Goal: Task Accomplishment & Management: Manage account settings

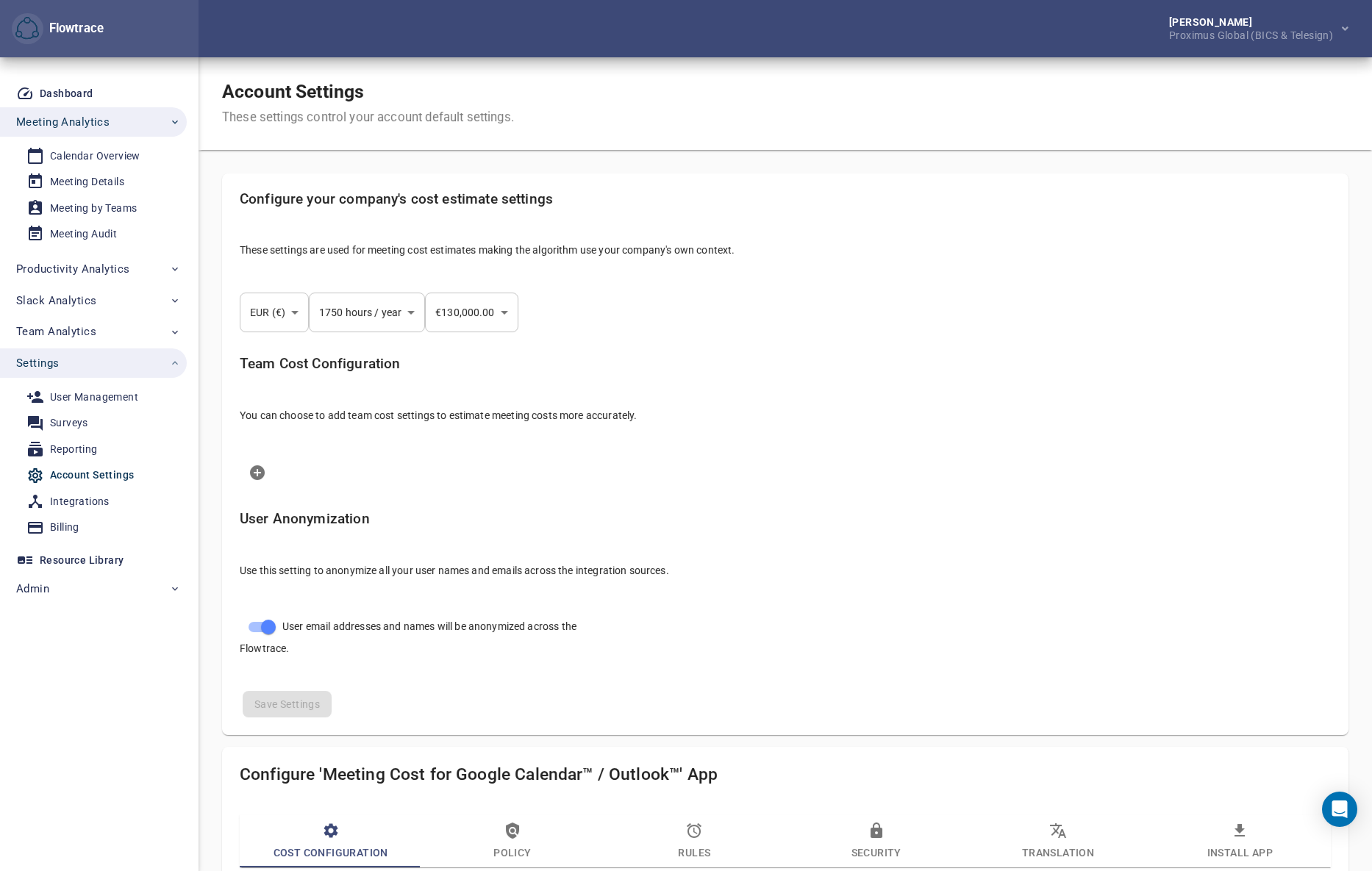
select select "***"
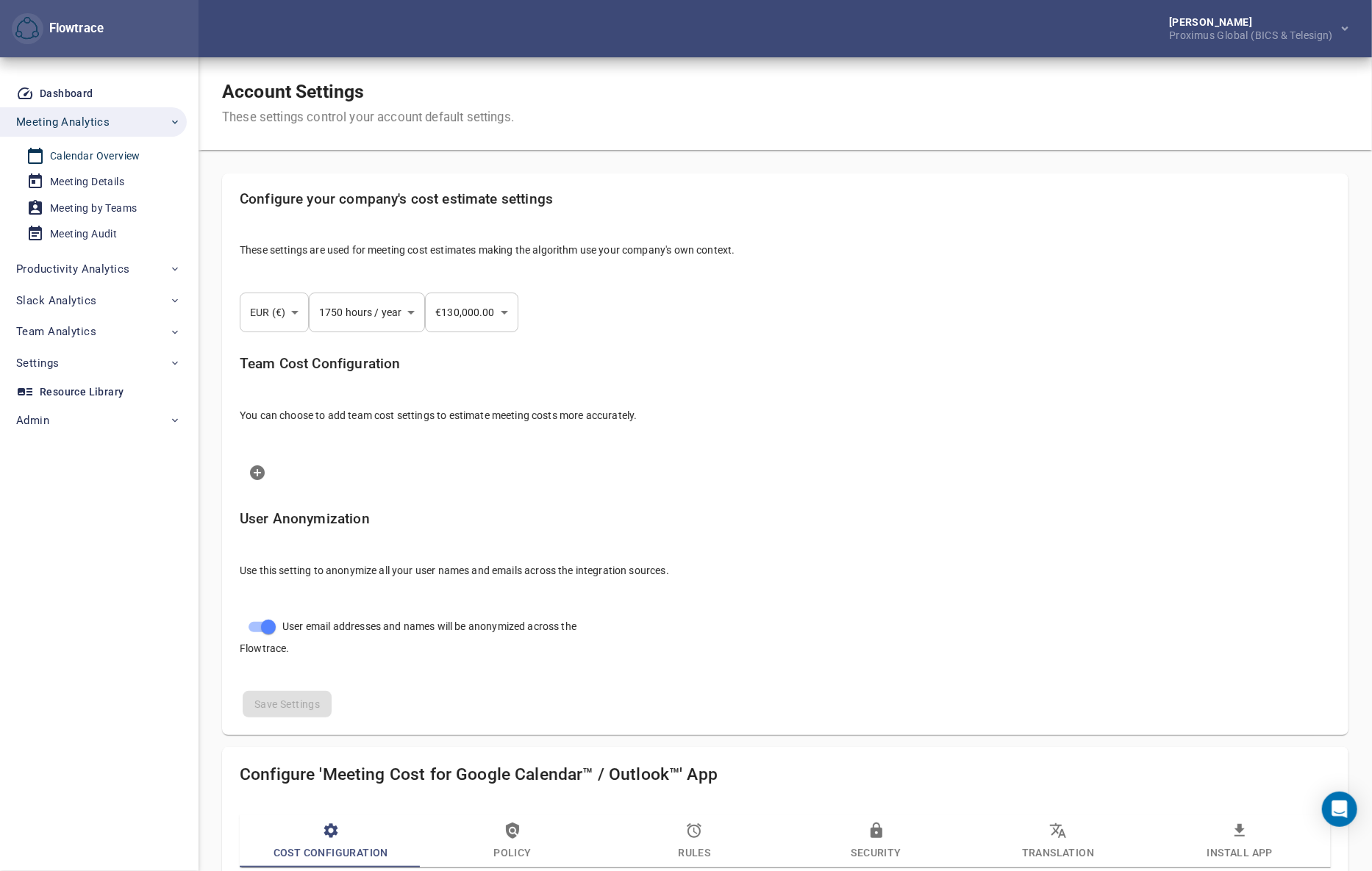
click at [80, 154] on div "Calendar Overview" at bounding box center [95, 156] width 91 height 18
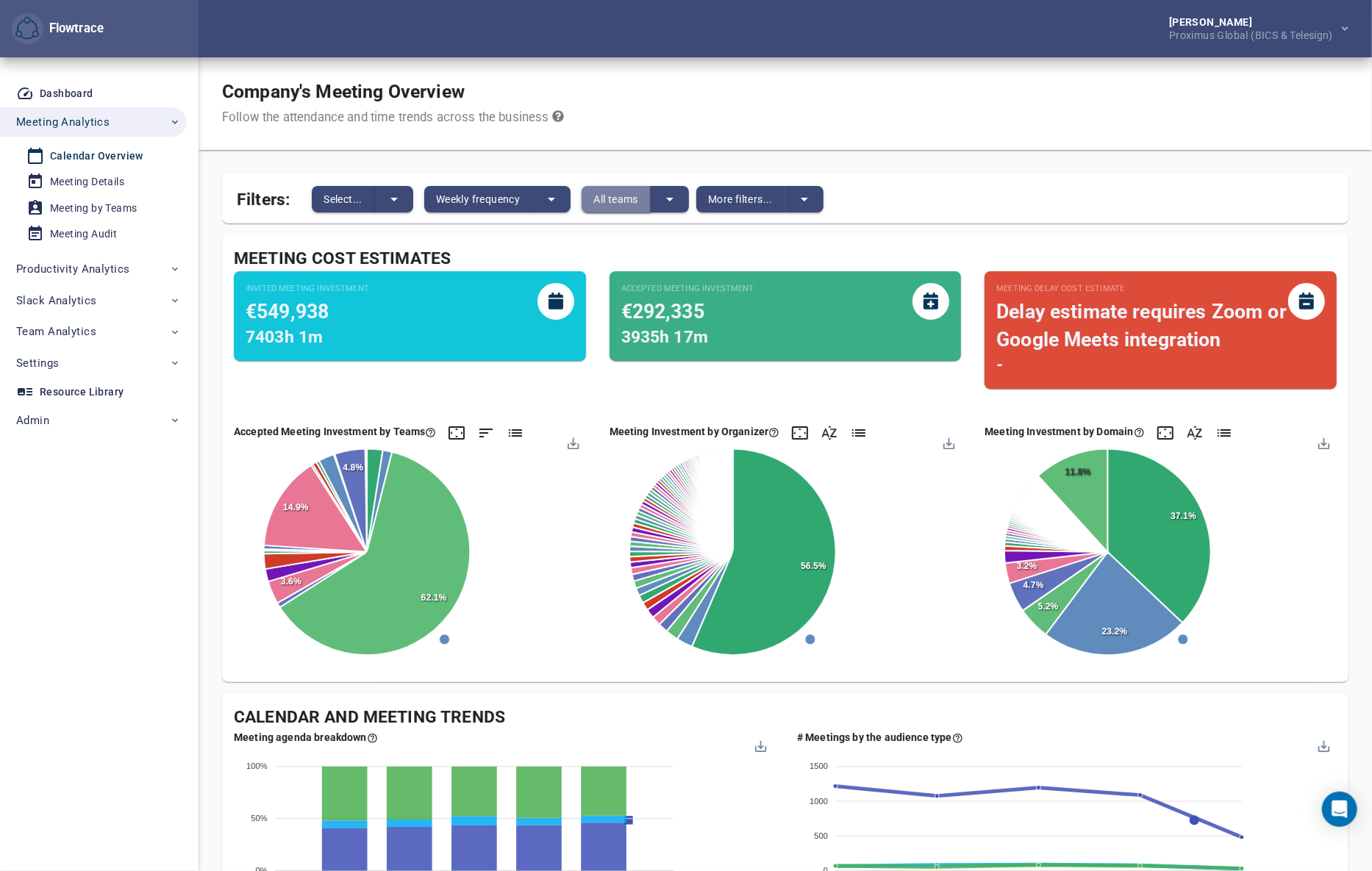
click at [616, 193] on span "All teams" at bounding box center [615, 199] width 45 height 18
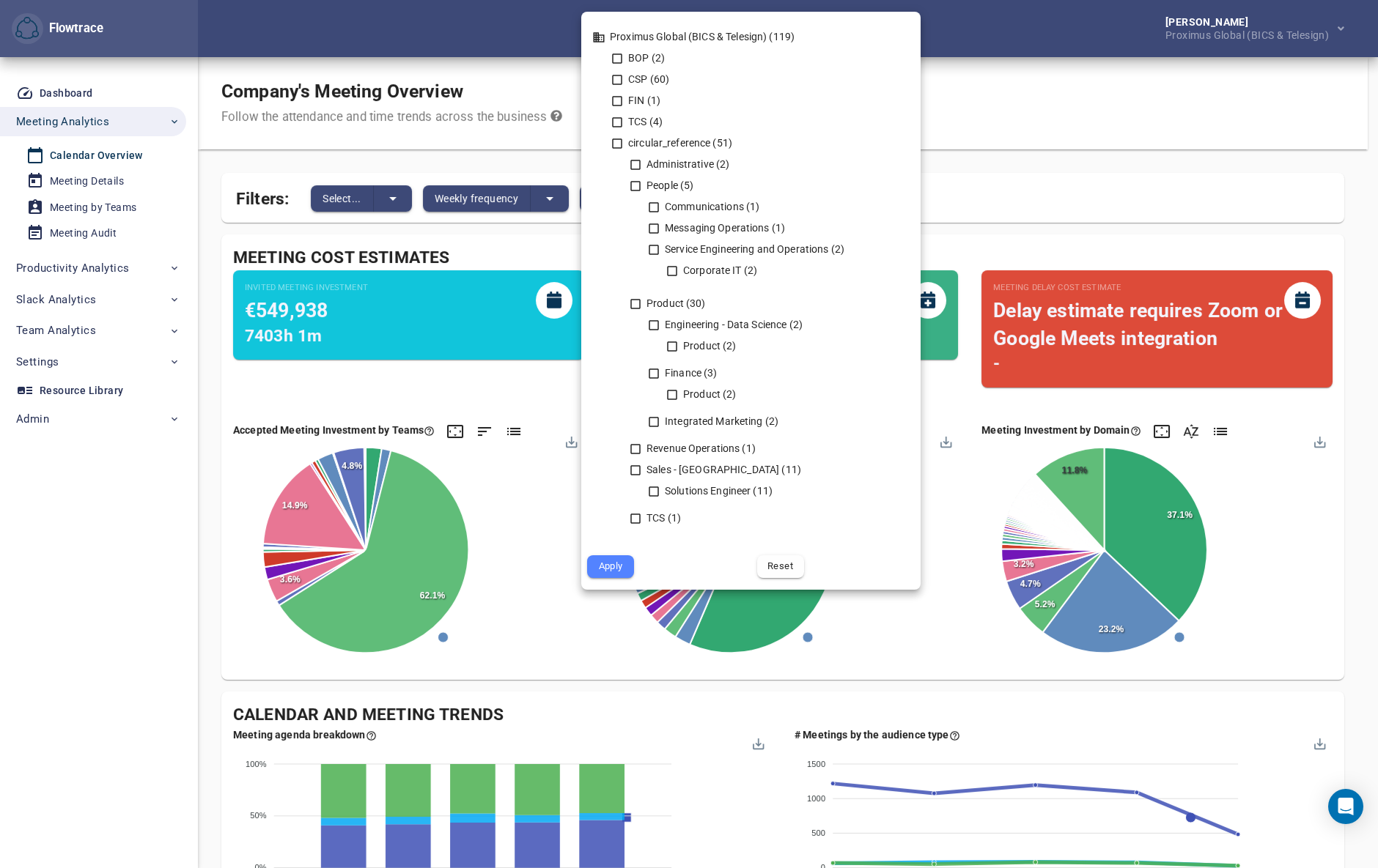
click at [1004, 116] on div at bounding box center [689, 434] width 1378 height 868
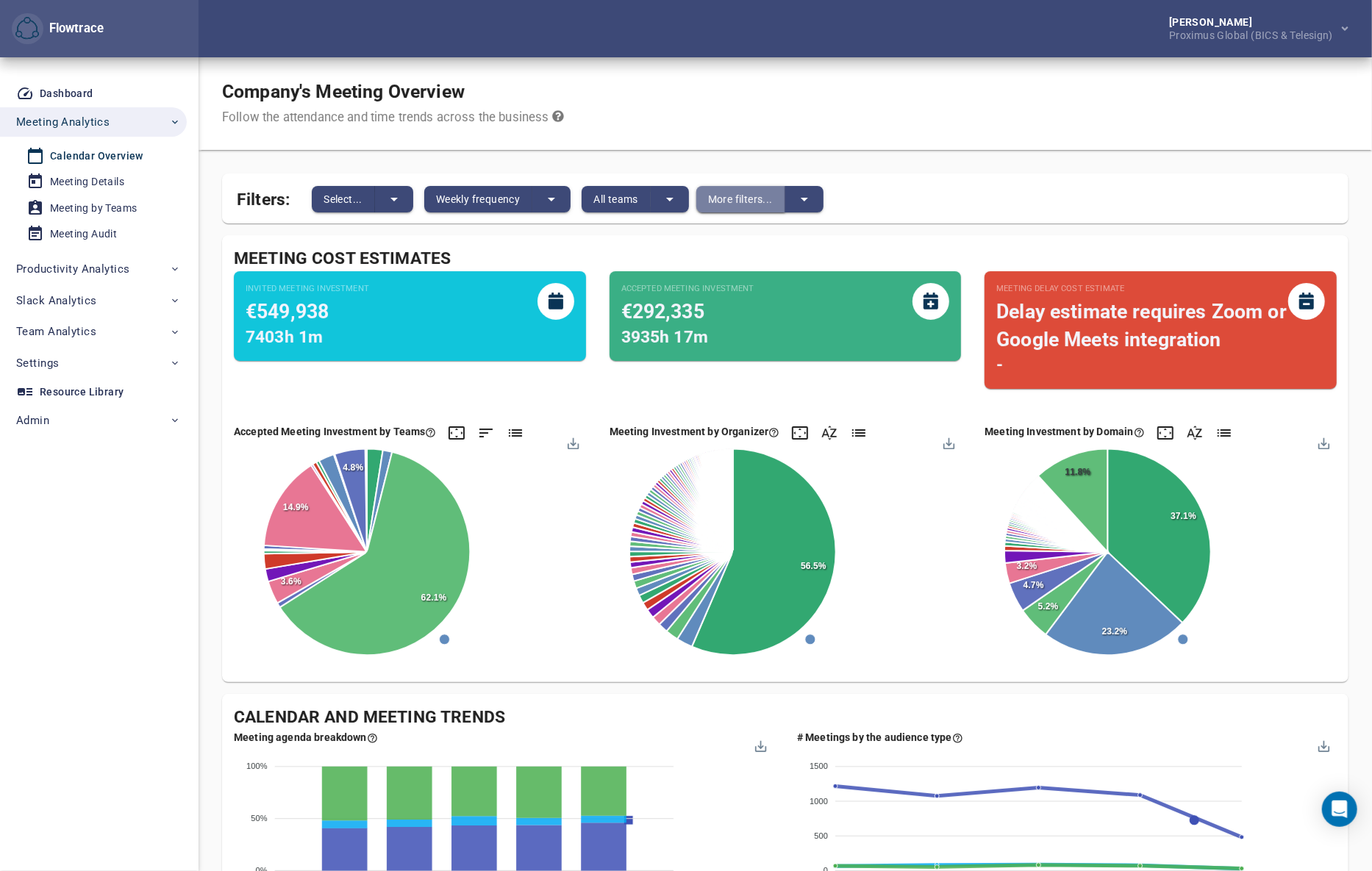
click at [724, 194] on span "More filters..." at bounding box center [740, 199] width 65 height 18
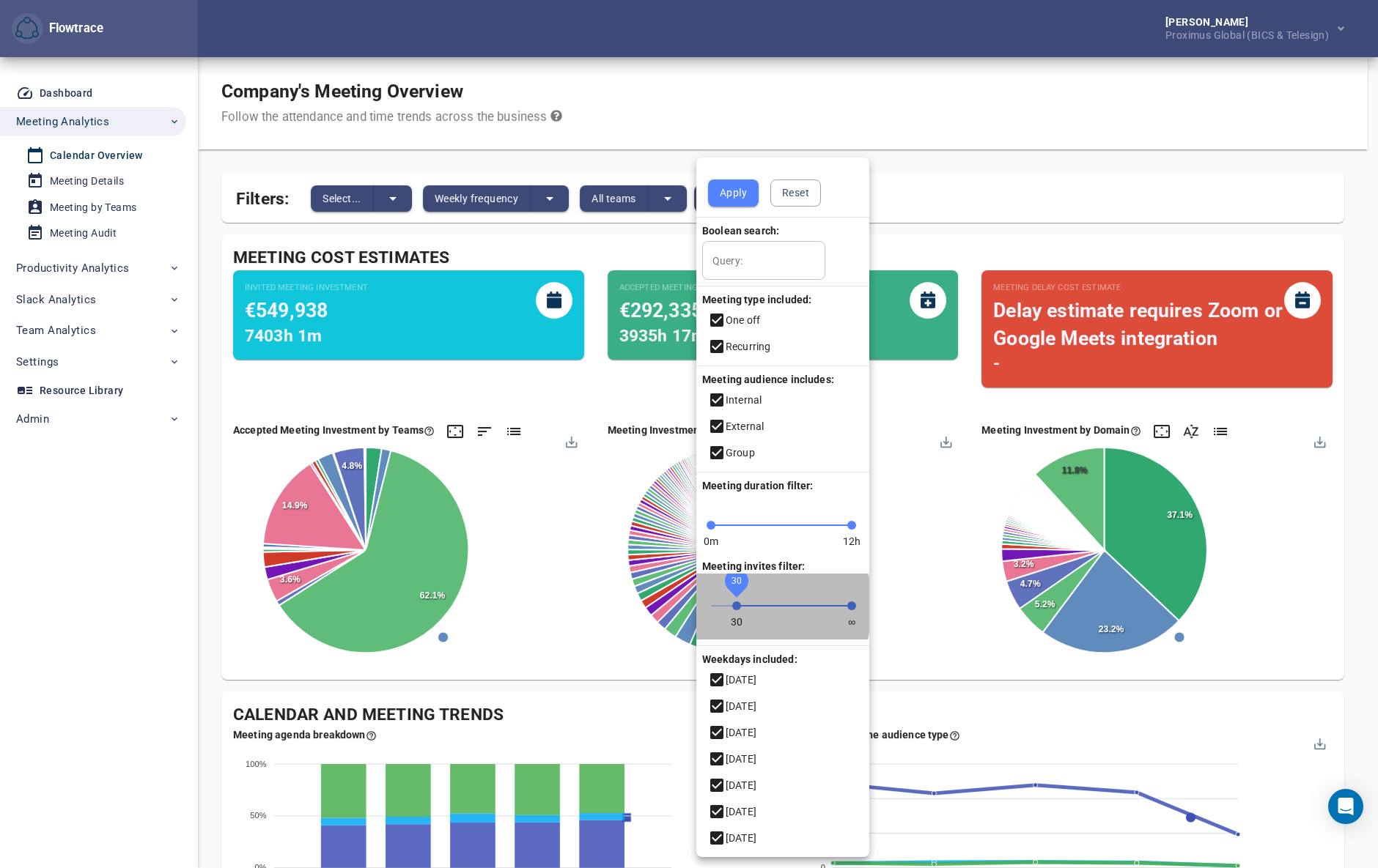
drag, startPoint x: 710, startPoint y: 605, endPoint x: 738, endPoint y: 610, distance: 28.4
click at [738, 610] on span "30" at bounding box center [737, 606] width 9 height 9
click at [739, 188] on span "Apply" at bounding box center [733, 193] width 27 height 18
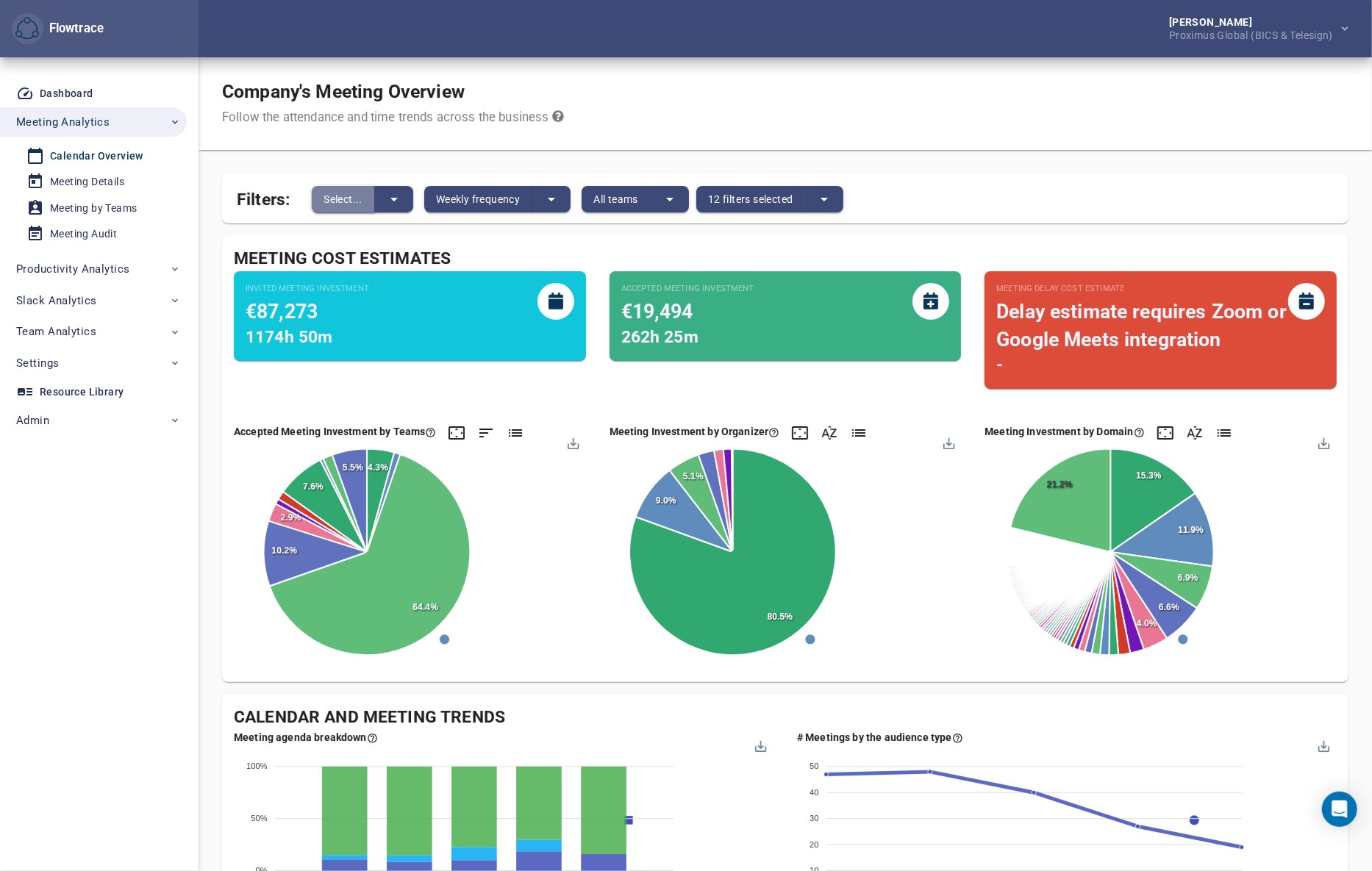
click at [367, 201] on button "Select..." at bounding box center [343, 199] width 63 height 27
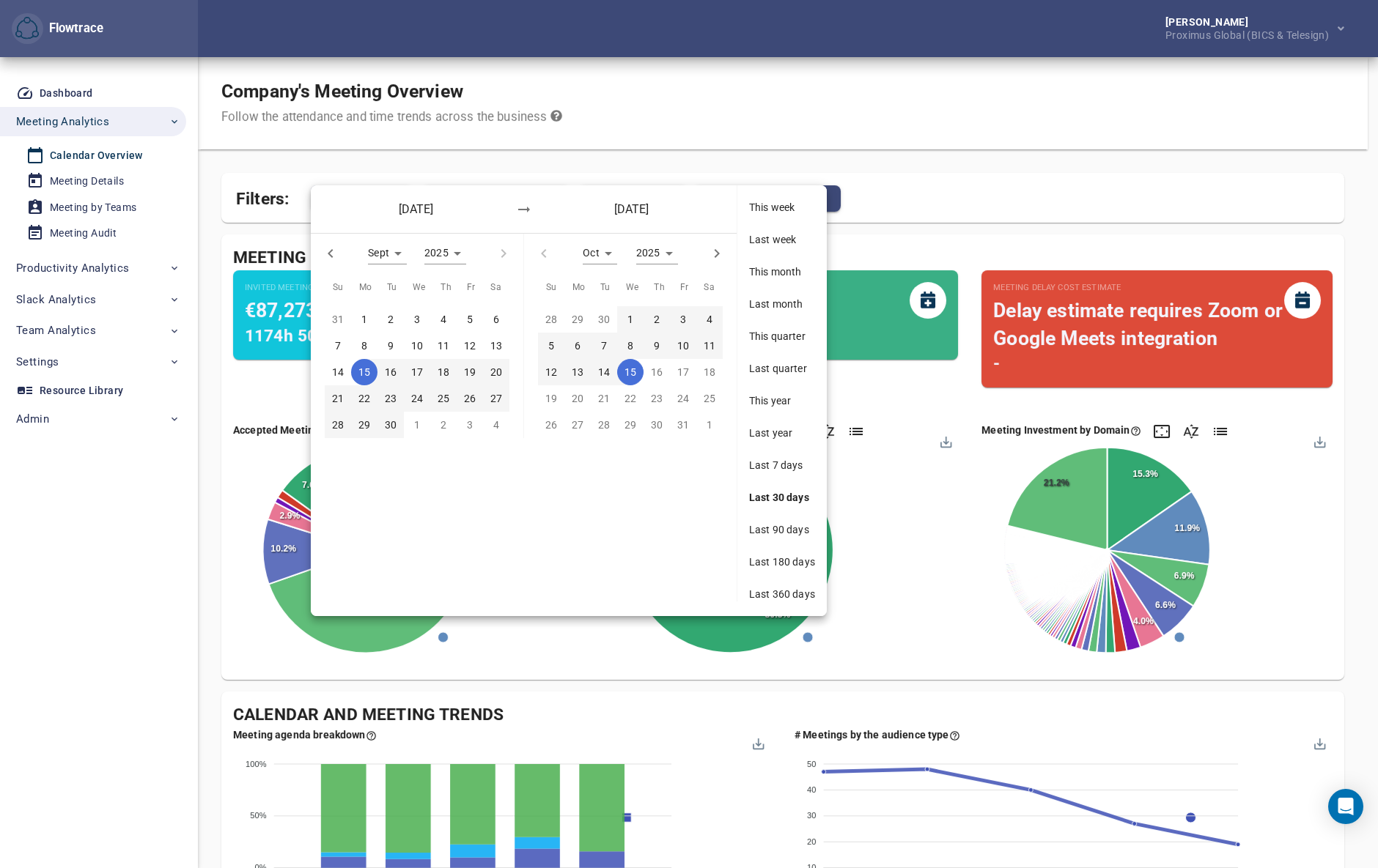
click at [777, 557] on span "Last 180 days" at bounding box center [782, 562] width 66 height 14
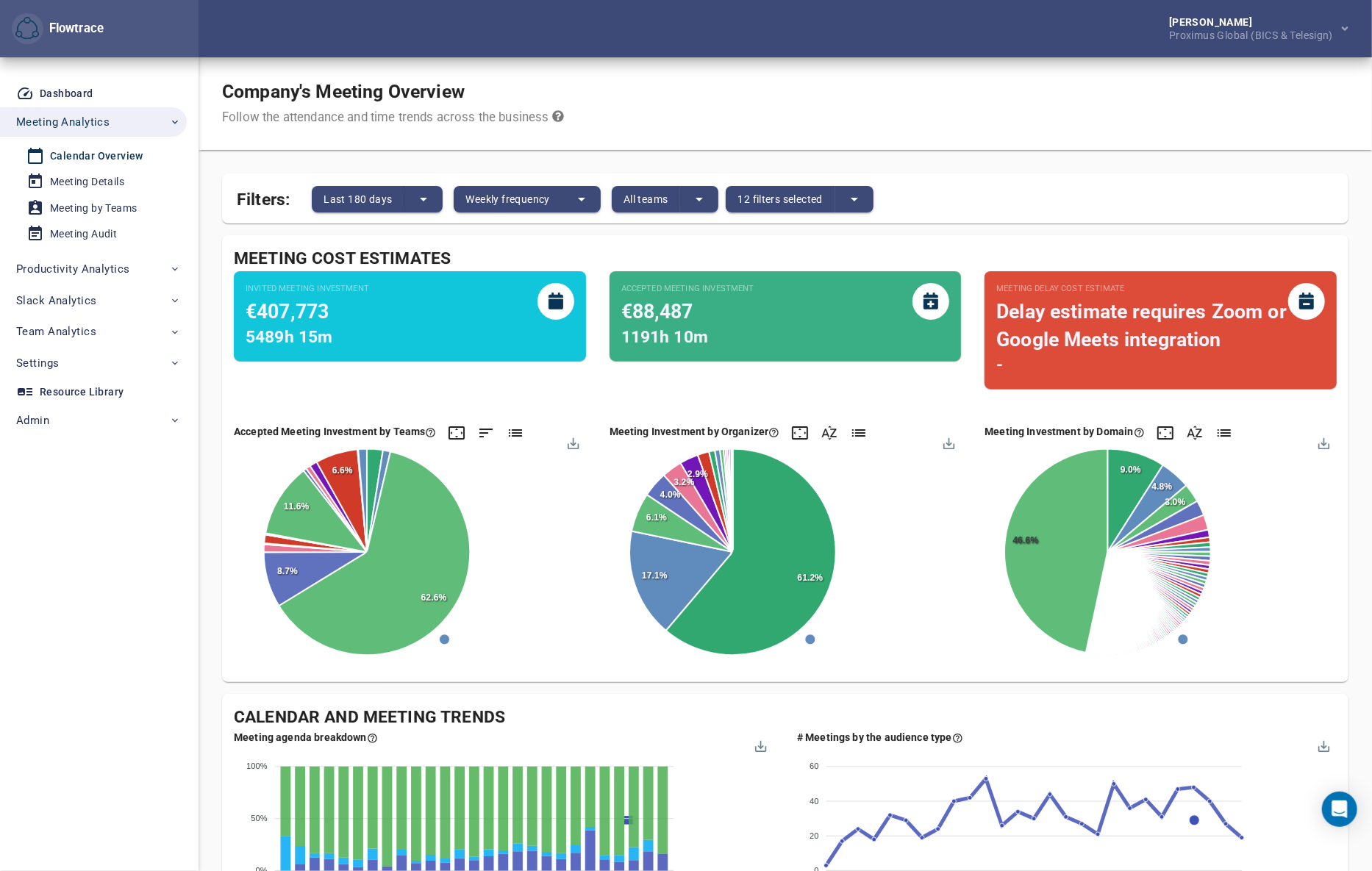
click at [924, 127] on div "Company's Meeting Overview Follow the attendance and time trends across the bus…" at bounding box center [785, 103] width 1173 height 92
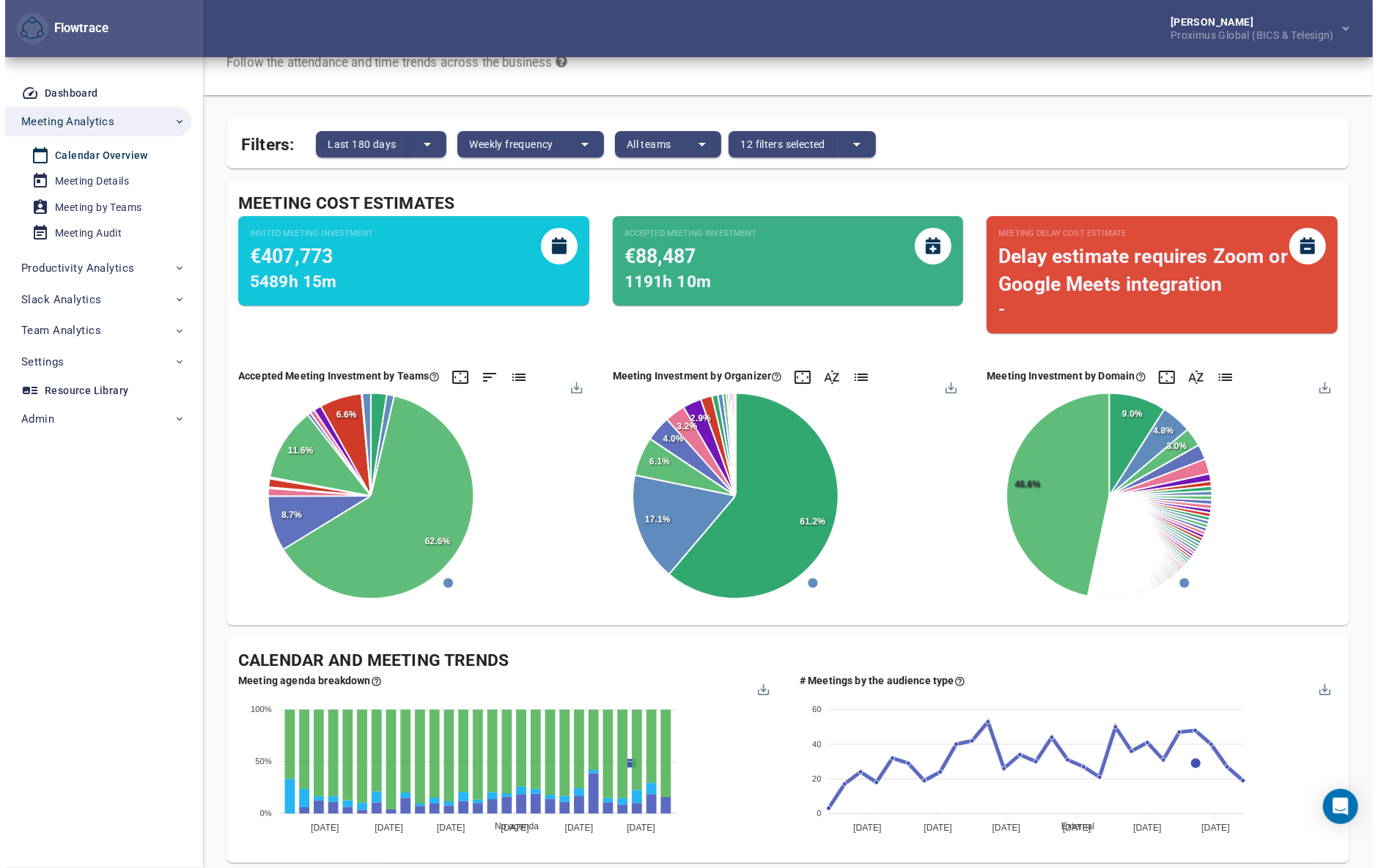
scroll to position [40, 0]
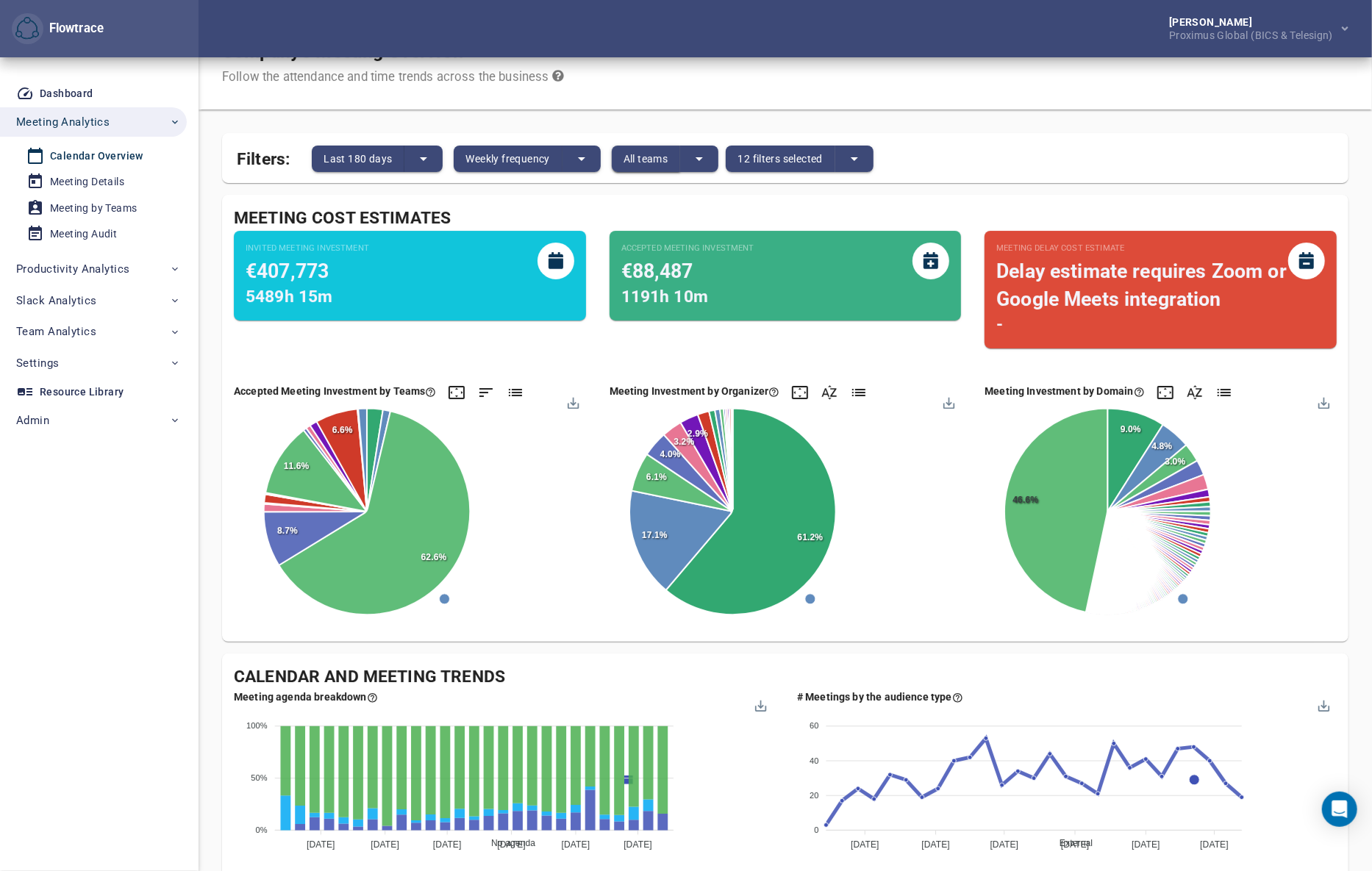
click at [639, 159] on span "All teams" at bounding box center [645, 159] width 45 height 18
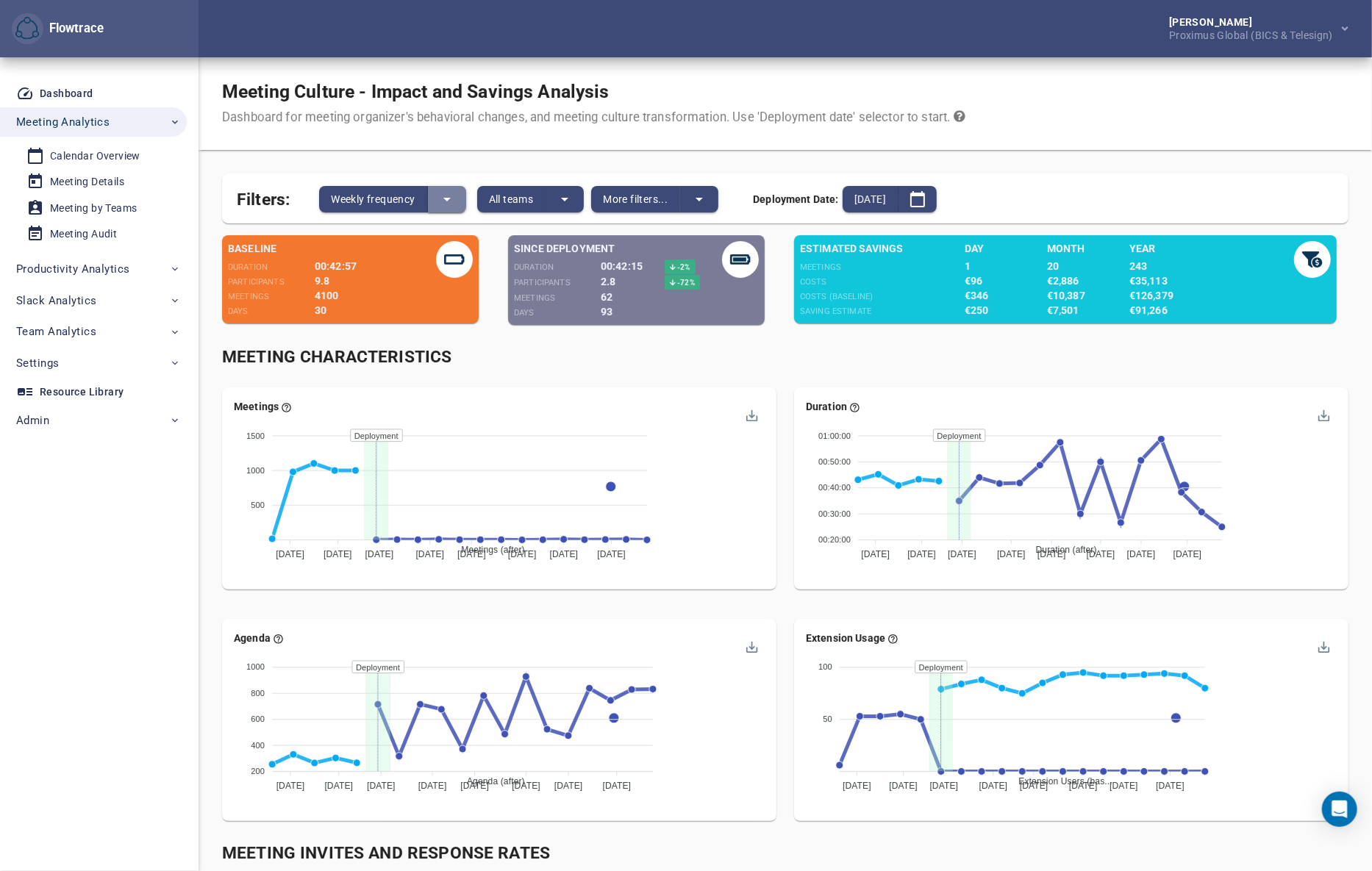
click at [445, 194] on icon "split button" at bounding box center [446, 199] width 18 height 18
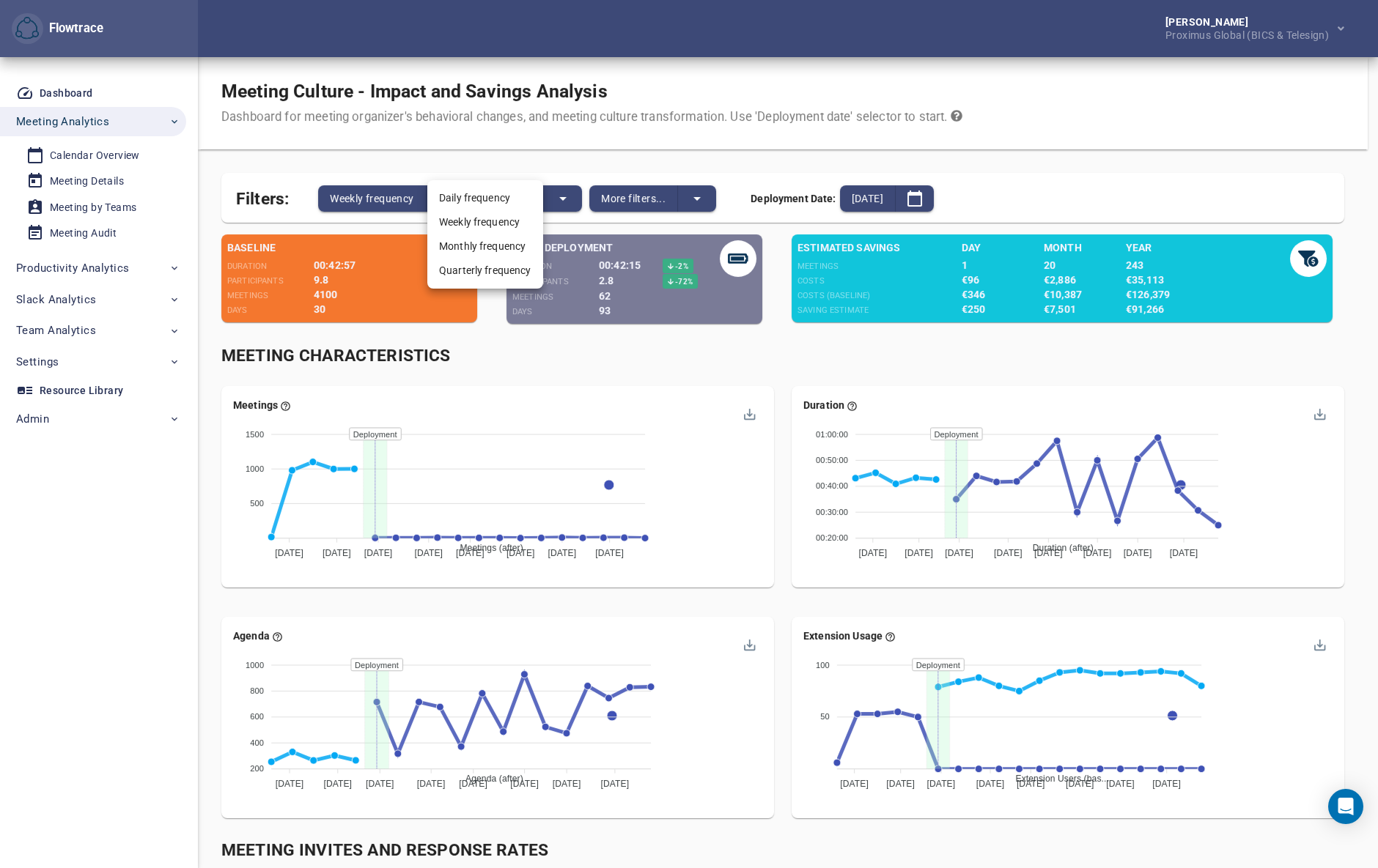
click at [595, 143] on div at bounding box center [689, 434] width 1378 height 868
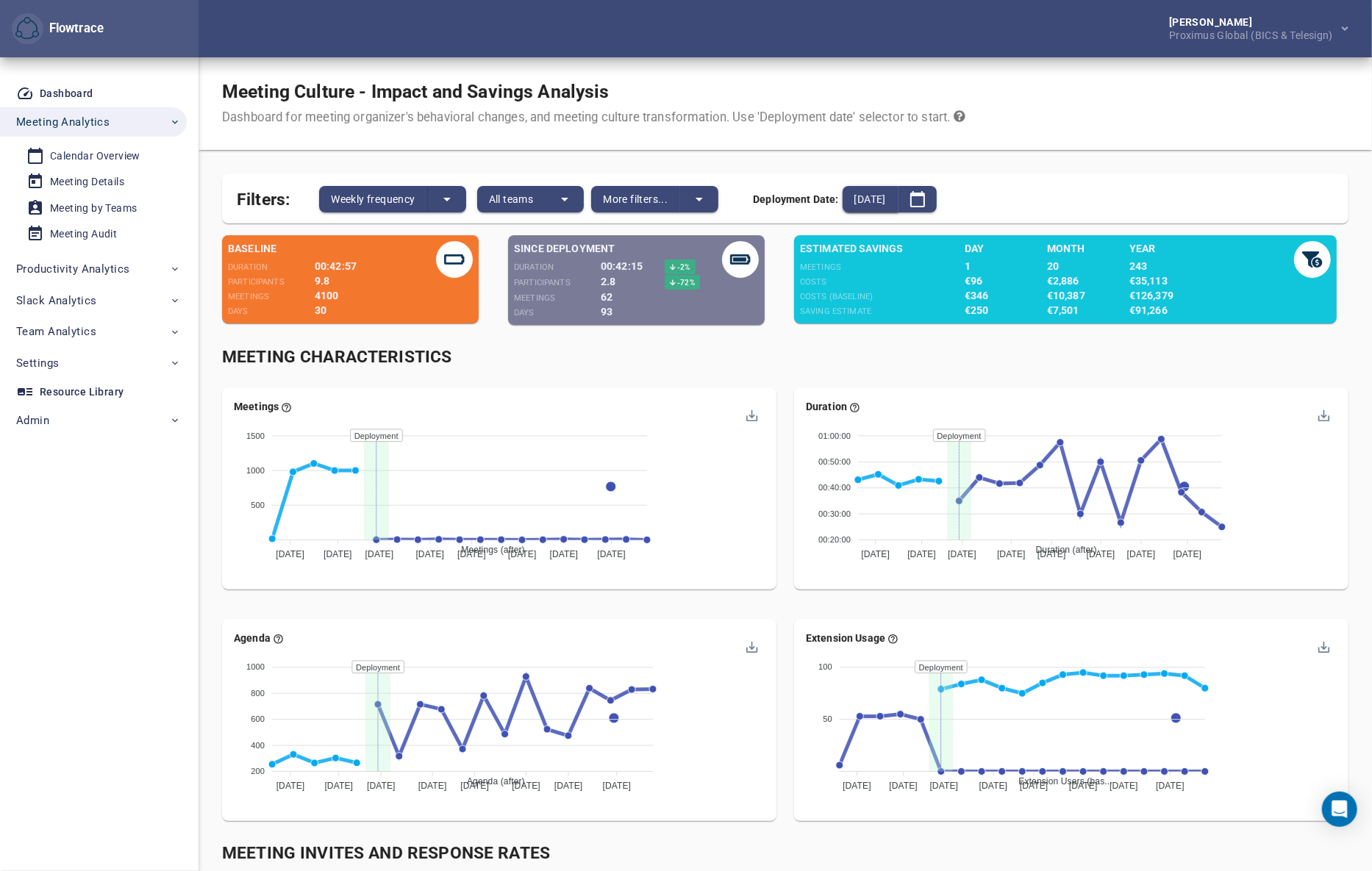
click at [881, 194] on span "2025-07-14" at bounding box center [869, 199] width 31 height 18
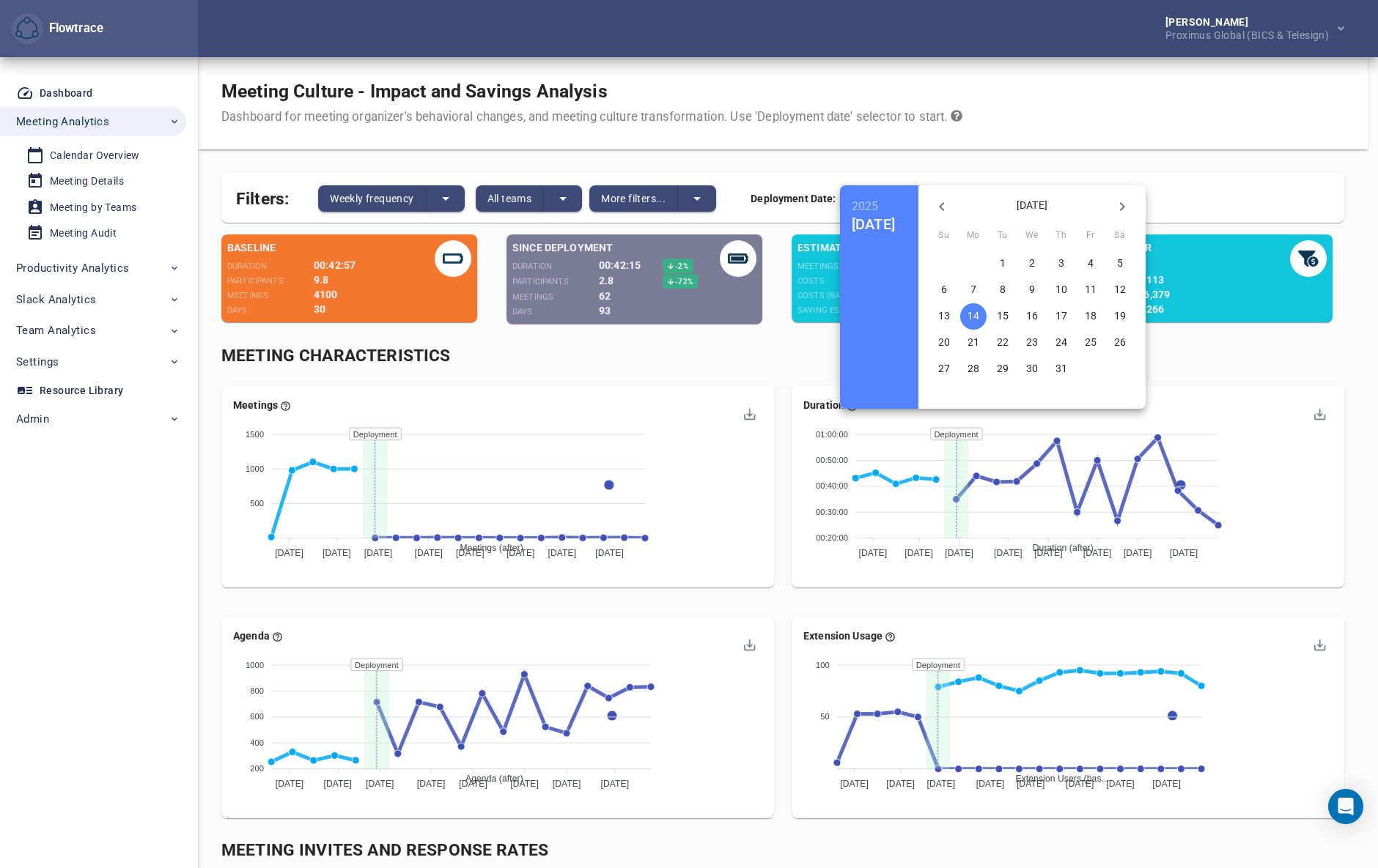
click at [950, 312] on p "13" at bounding box center [944, 315] width 11 height 14
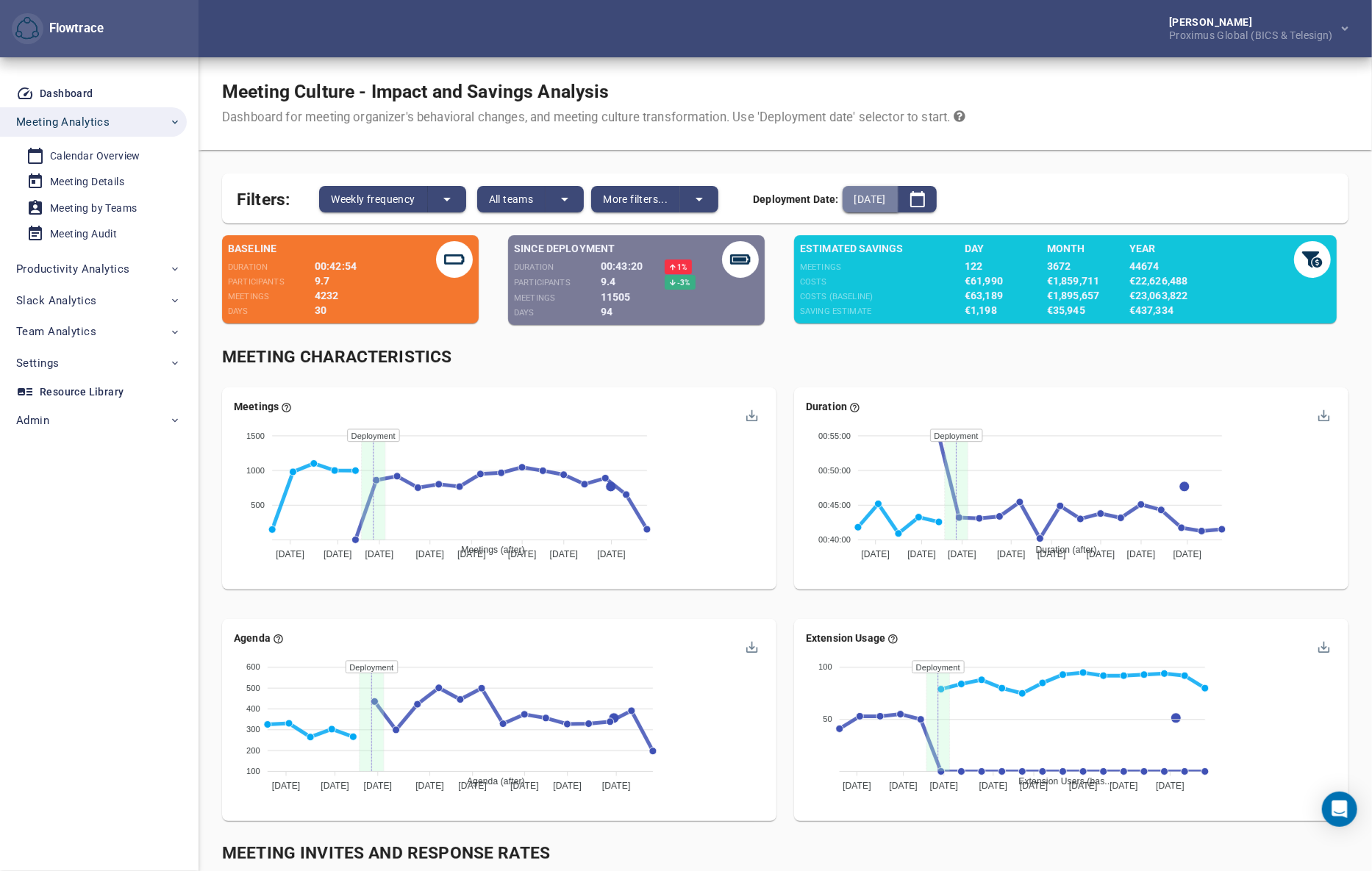
click at [885, 198] on span "2025-07-13" at bounding box center [869, 199] width 31 height 18
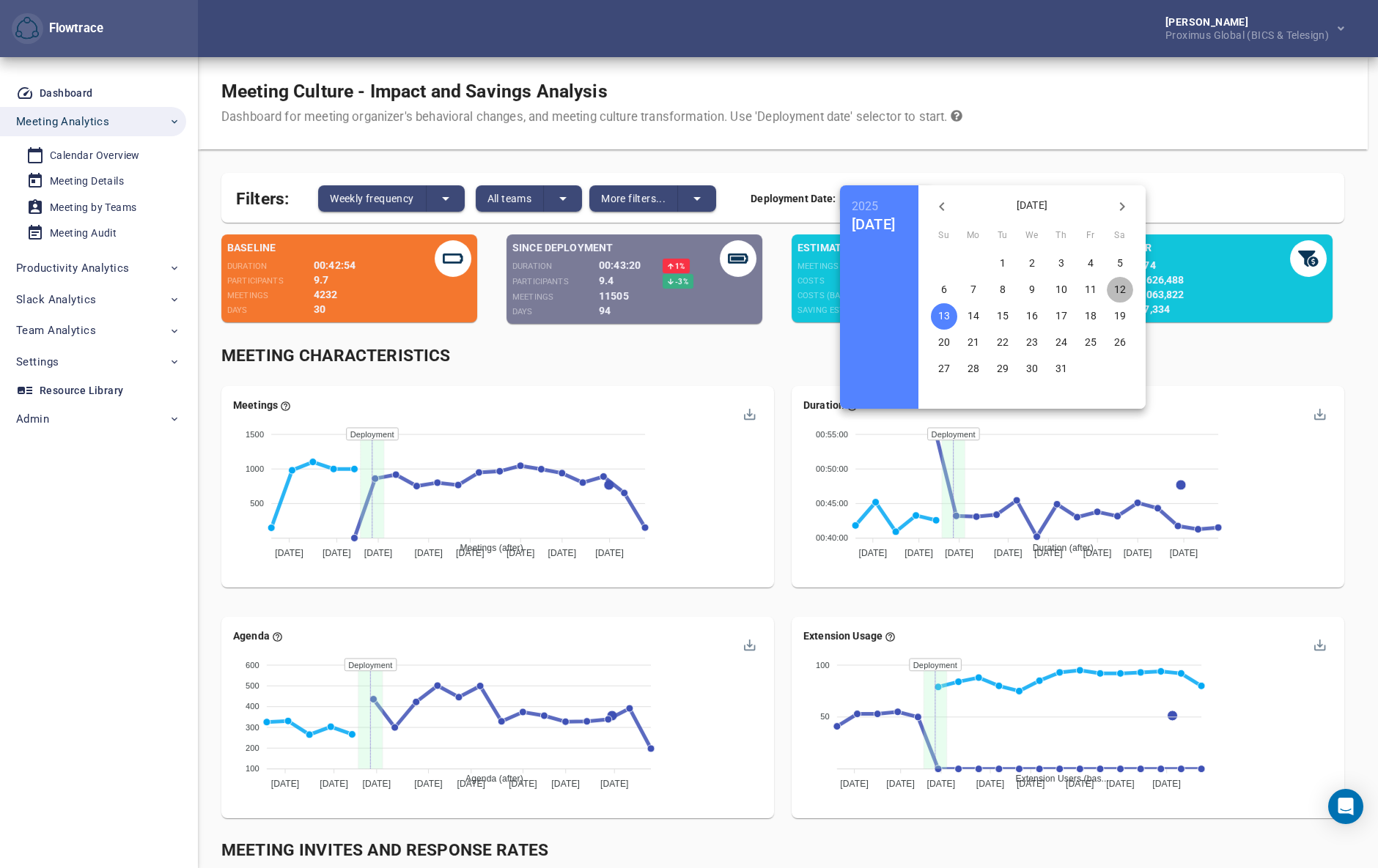
click at [1126, 287] on p "12" at bounding box center [1119, 289] width 11 height 14
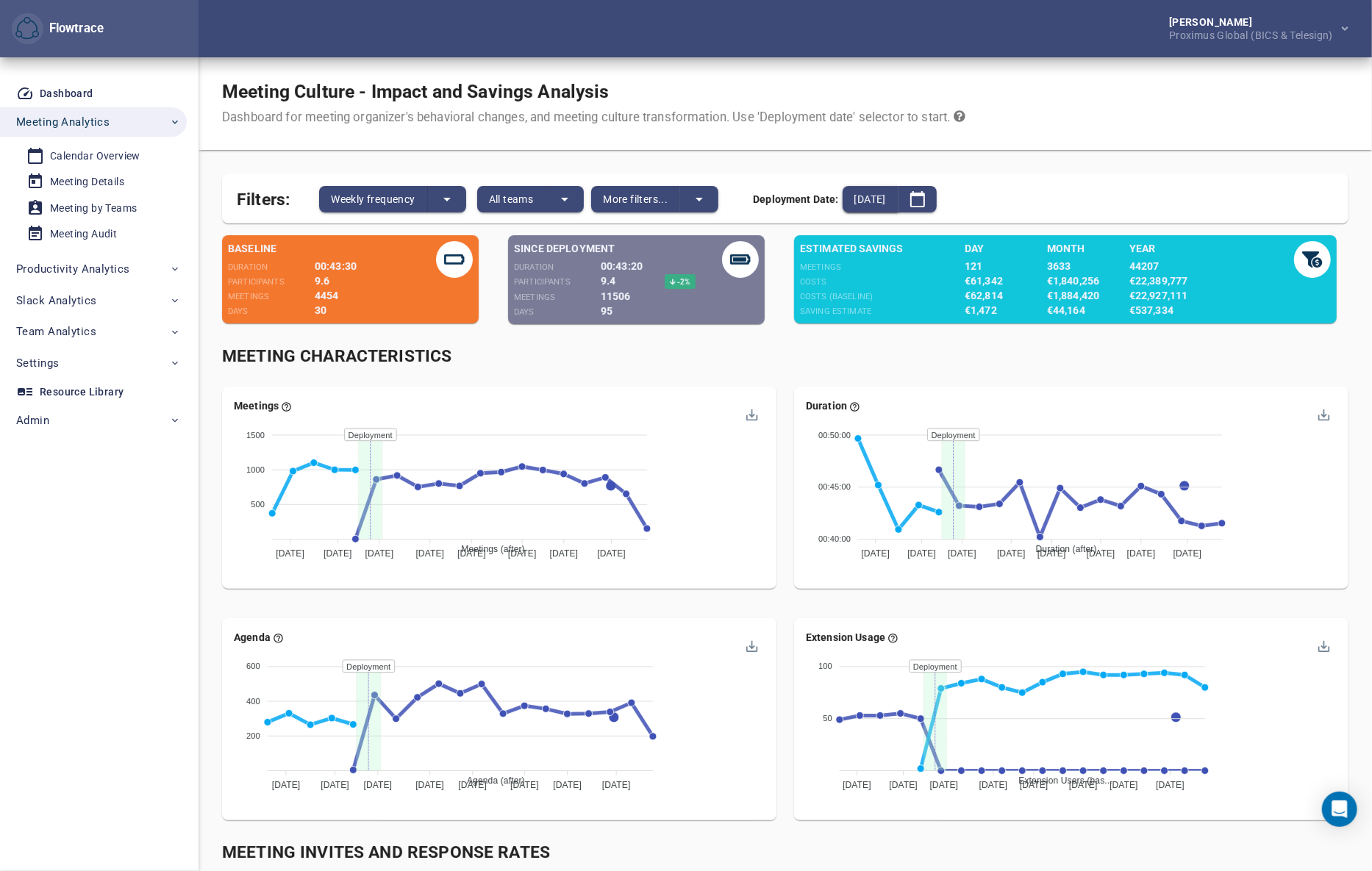
click at [898, 194] on button "2025-07-12" at bounding box center [870, 199] width 56 height 27
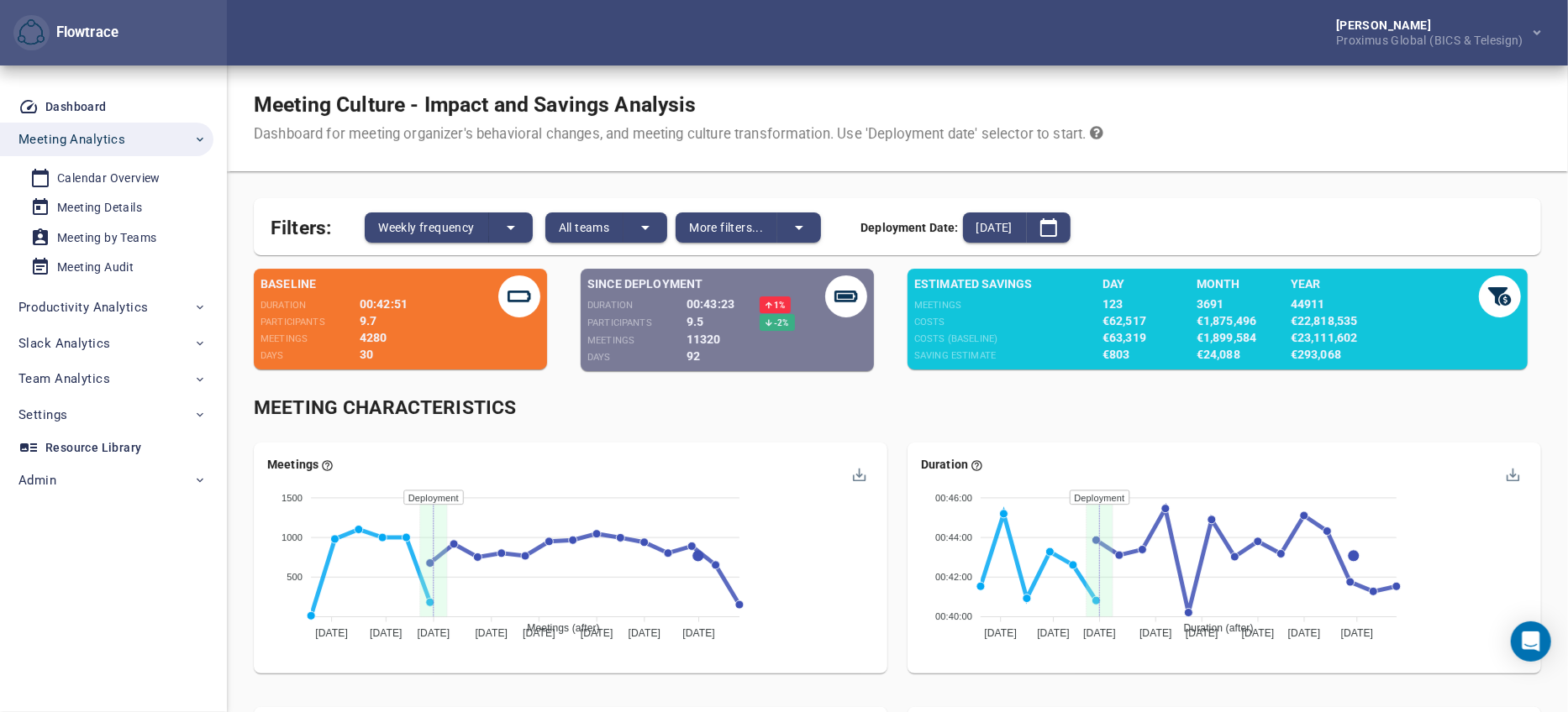
click at [990, 200] on div "Filters: Weekly frequency All teams More filters... Deployment Date: 2025-07-15" at bounding box center [897, 227] width 1287 height 58
click at [1004, 223] on span "2025-07-15" at bounding box center [994, 227] width 36 height 20
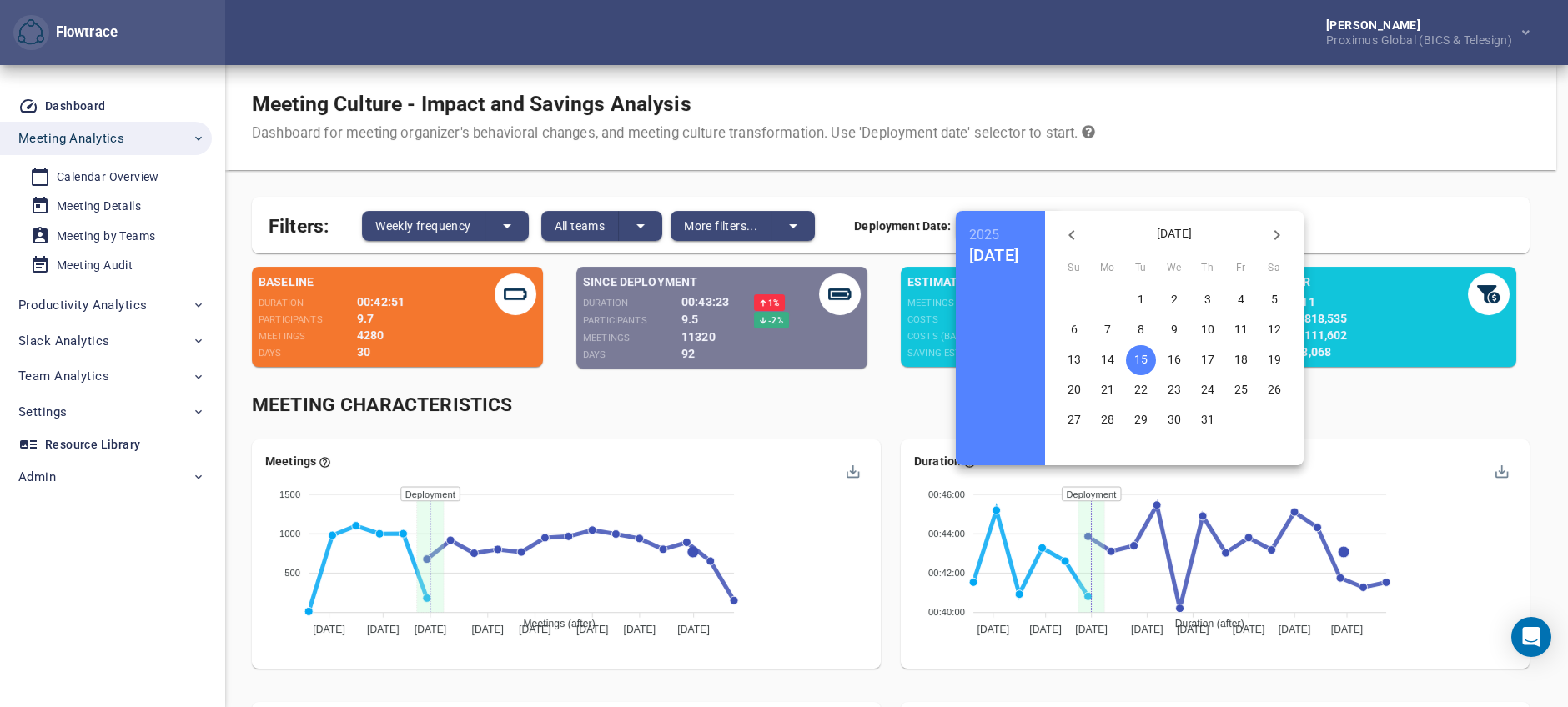
click at [1115, 357] on p "14" at bounding box center [1107, 359] width 13 height 16
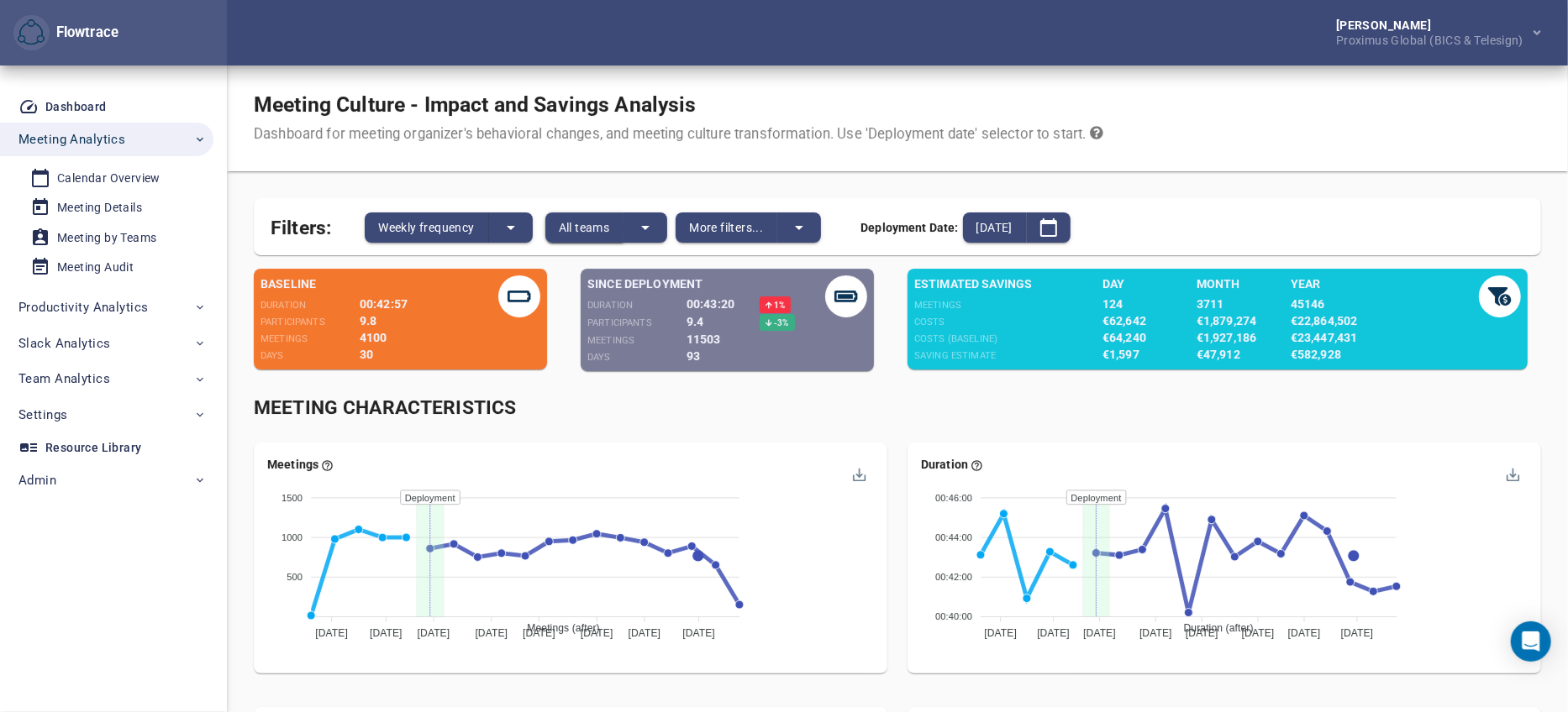
click at [591, 225] on span "All teams" at bounding box center [584, 227] width 51 height 20
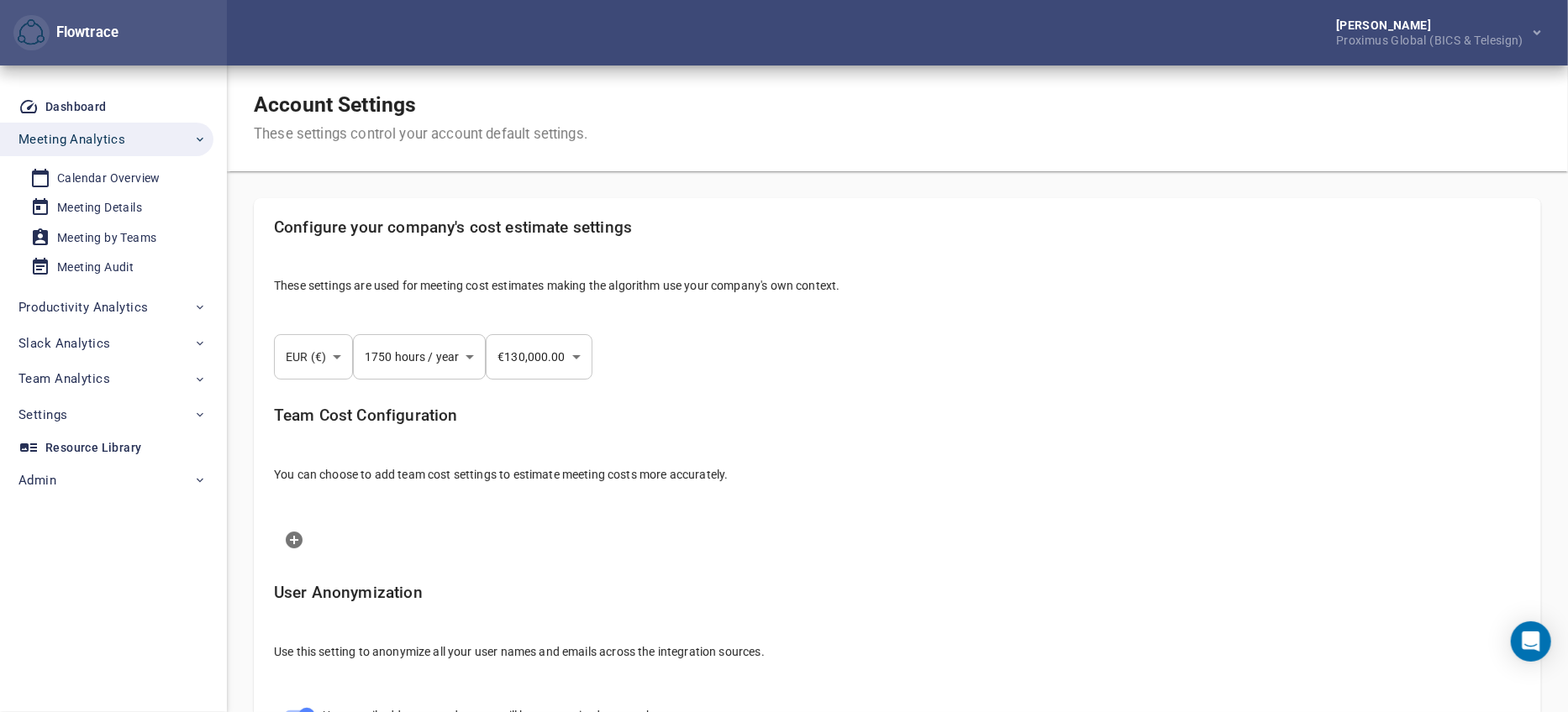
select select "***"
drag, startPoint x: 1092, startPoint y: 41, endPoint x: 1078, endPoint y: 40, distance: 14.0
click at [1092, 41] on div "[PERSON_NAME] Proximus Global (BICS & Telesign)" at bounding box center [897, 32] width 1341 height 65
click at [1355, 170] on div "Account Settings These settings control your account default settings." at bounding box center [897, 118] width 1341 height 105
click at [105, 168] on div "Calendar Overview" at bounding box center [109, 179] width 104 height 21
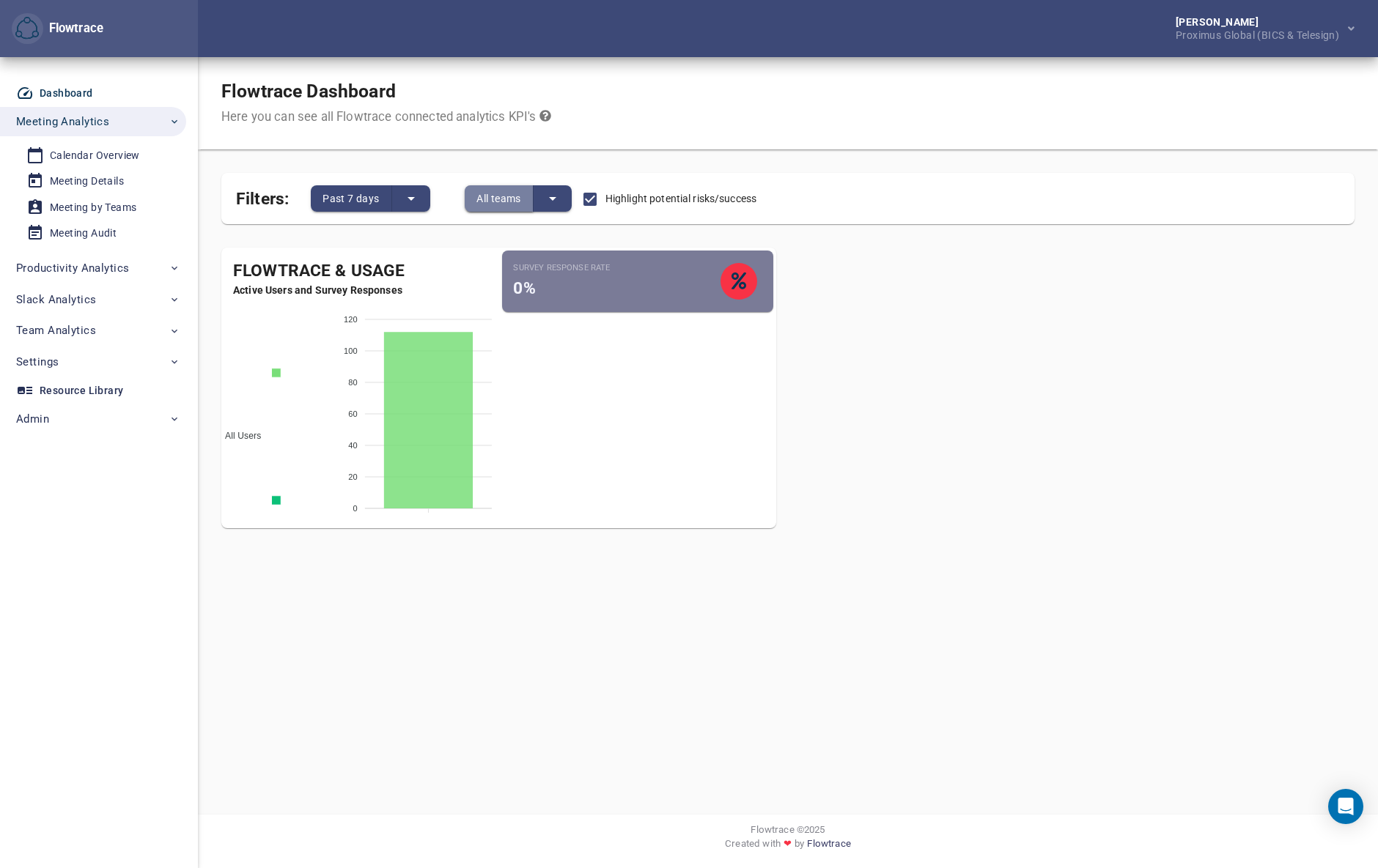
click at [513, 201] on span "All teams" at bounding box center [498, 198] width 45 height 17
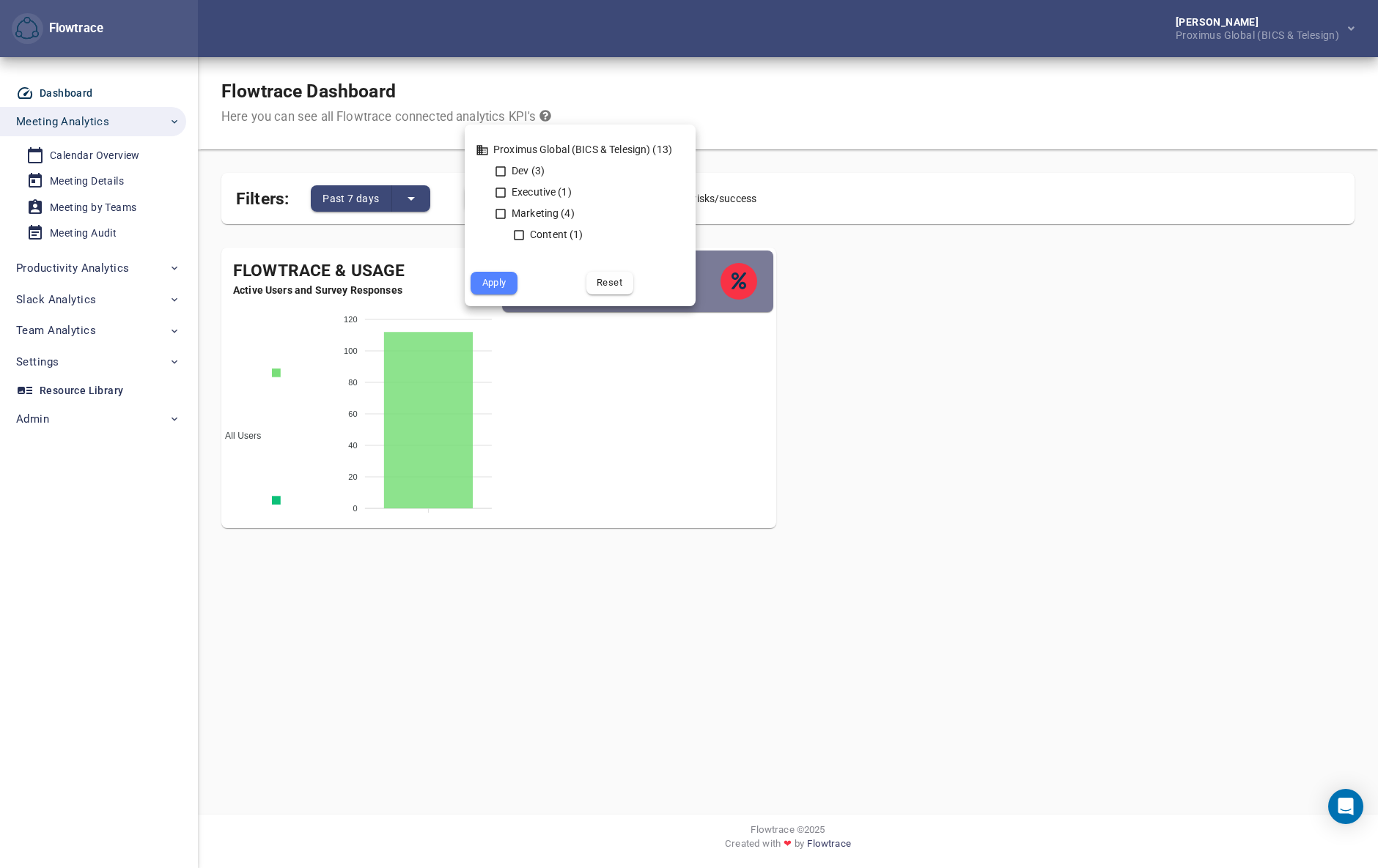
click at [691, 71] on div at bounding box center [689, 434] width 1378 height 868
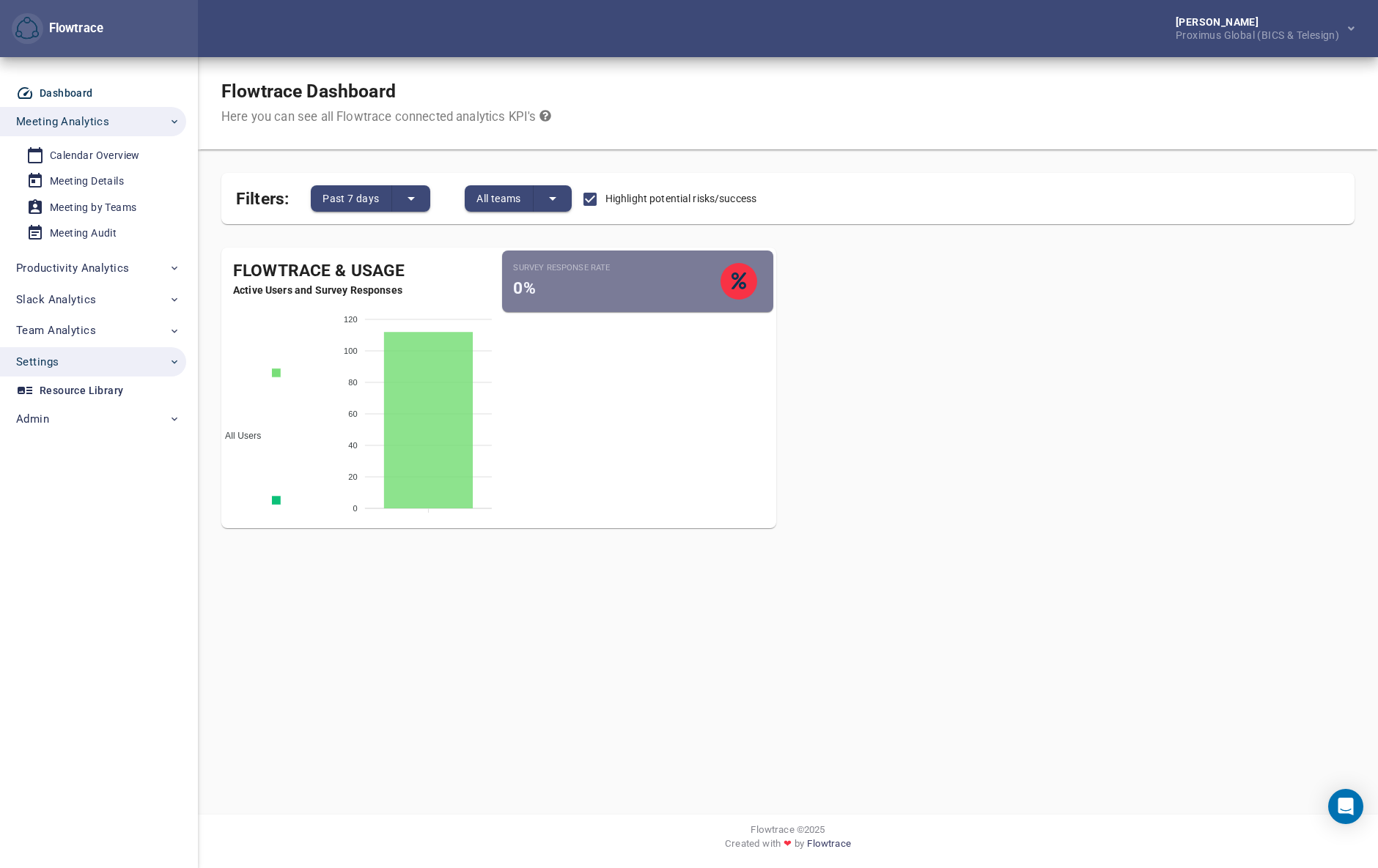
click at [81, 372] on button "Settings" at bounding box center [93, 362] width 186 height 30
click at [80, 504] on div "Integrations" at bounding box center [80, 500] width 59 height 18
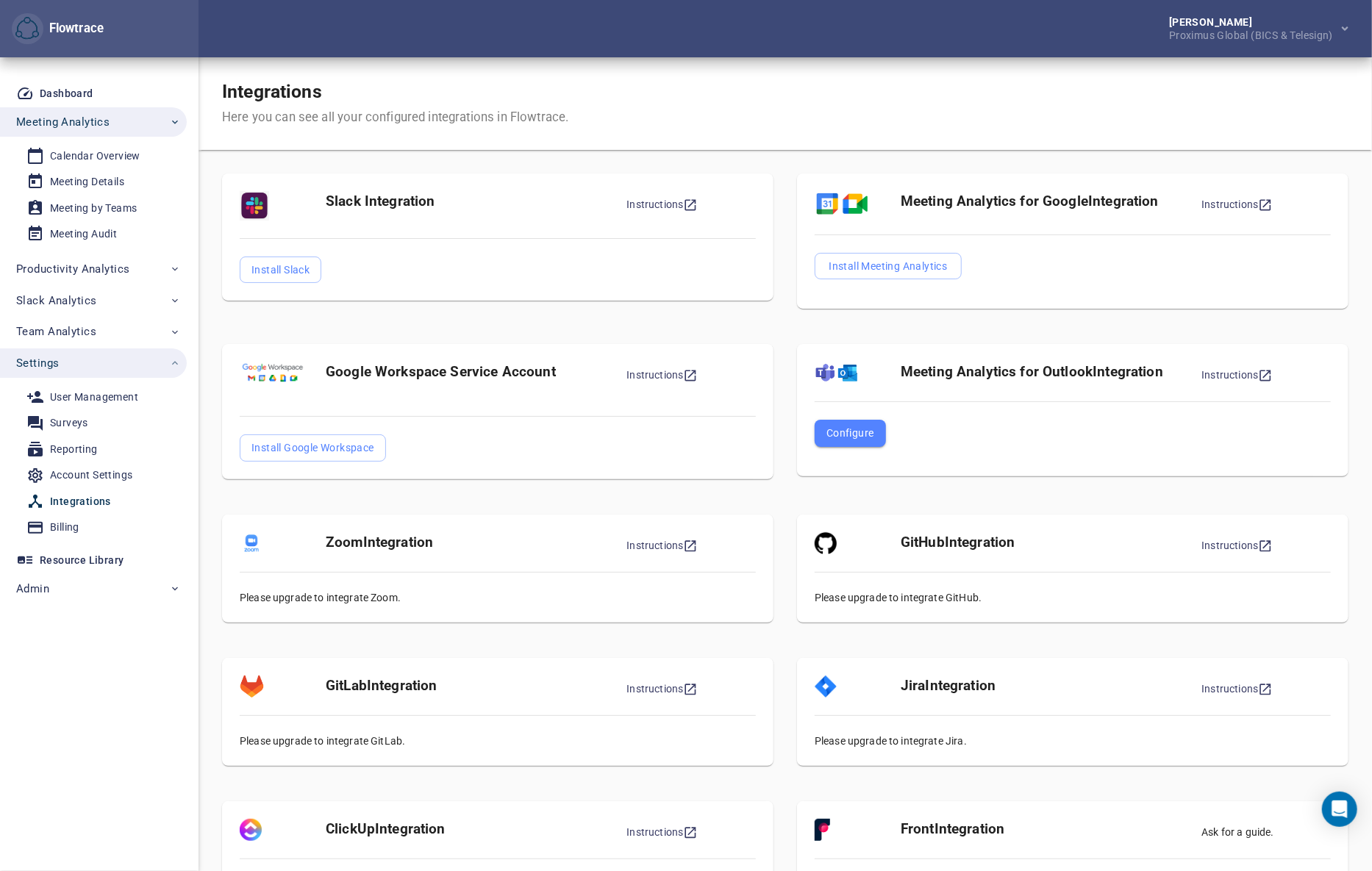
click at [778, 320] on div "Slack Integration Instructions Install Slack" at bounding box center [498, 247] width 575 height 171
click at [806, 94] on div "Integrations Here you can see all your configured integrations in Flowtrace." at bounding box center [785, 103] width 1173 height 92
click at [1224, 83] on div "Integrations Here you can see all your configured integrations in Flowtrace." at bounding box center [785, 103] width 1173 height 92
click at [895, 43] on div "[PERSON_NAME] Proximus Global (BICS & Telesign)" at bounding box center [785, 28] width 1173 height 57
click at [924, 34] on div "[PERSON_NAME] Proximus Global (BICS & Telesign)" at bounding box center [785, 28] width 1173 height 57
